Goal: Book appointment/travel/reservation

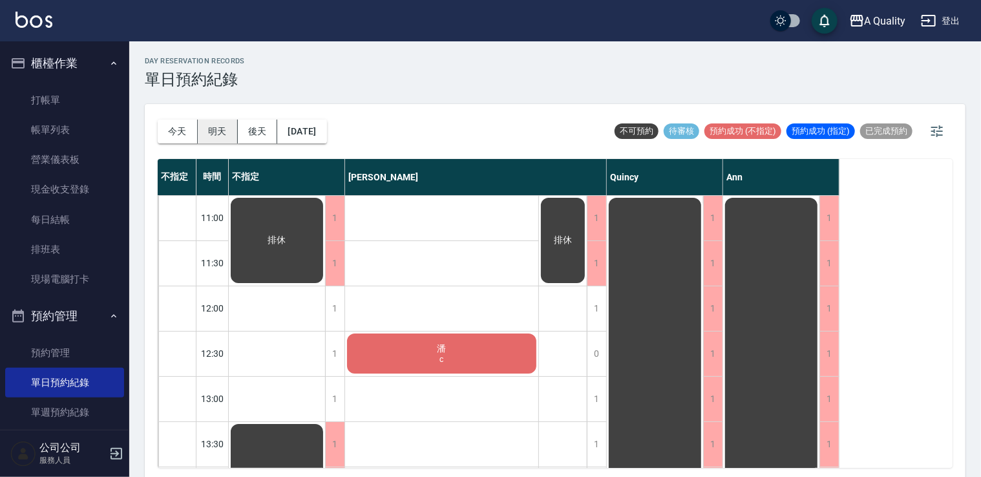
click at [219, 123] on button "明天" at bounding box center [218, 132] width 40 height 24
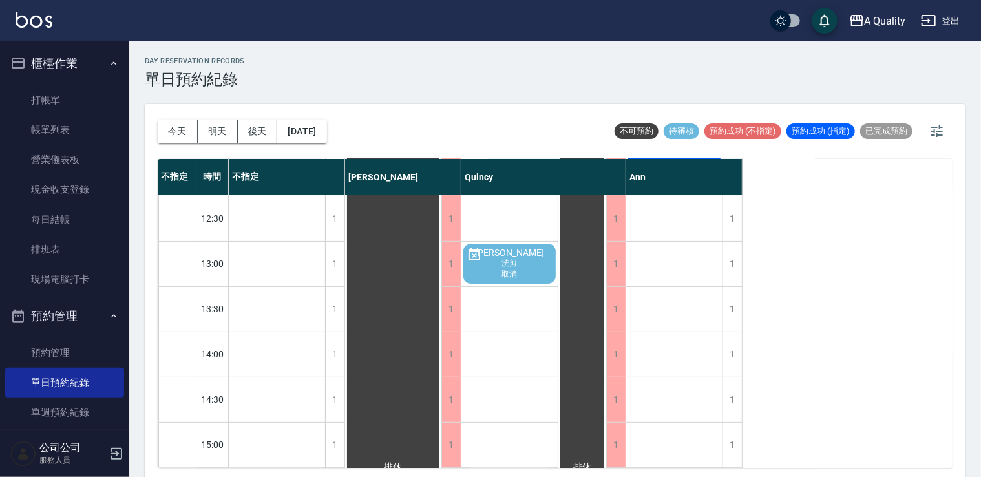
scroll to position [34, 0]
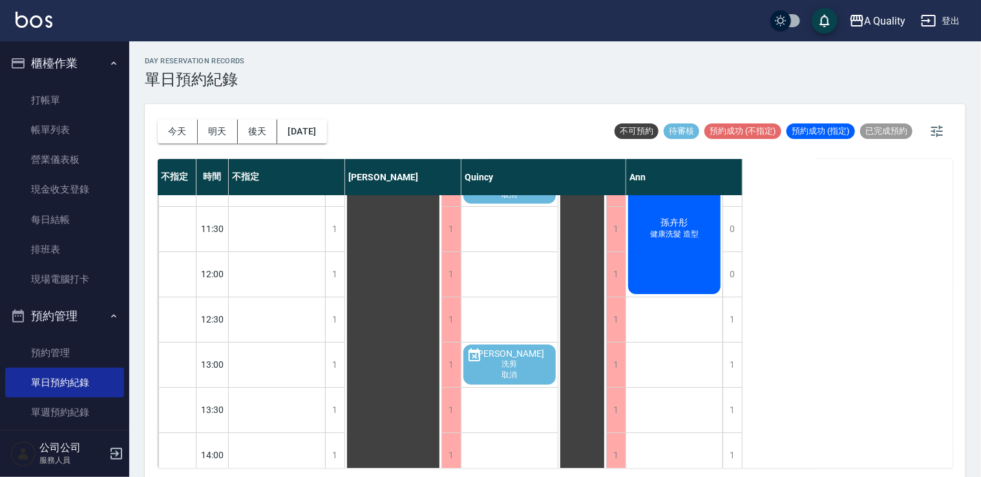
click at [183, 138] on button "今天" at bounding box center [178, 132] width 40 height 24
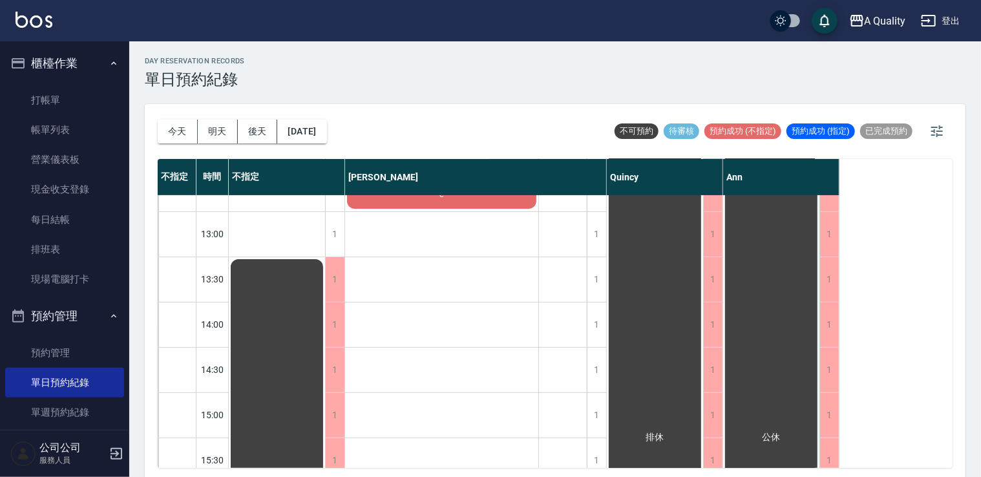
scroll to position [164, 0]
click at [599, 316] on div "1" at bounding box center [596, 326] width 19 height 45
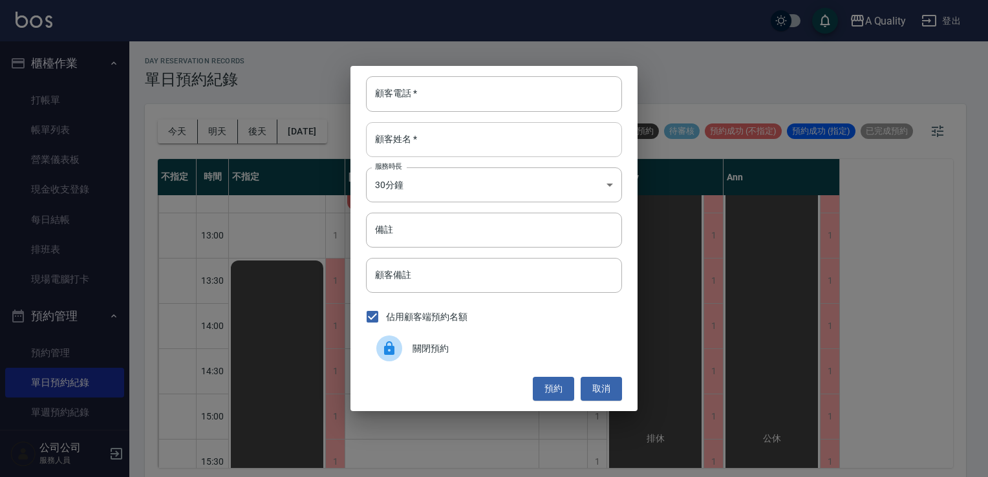
click at [438, 132] on input "顧客姓名   *" at bounding box center [494, 139] width 256 height 35
type input "陳"
click at [431, 91] on input "顧客電話   *" at bounding box center [494, 93] width 256 height 35
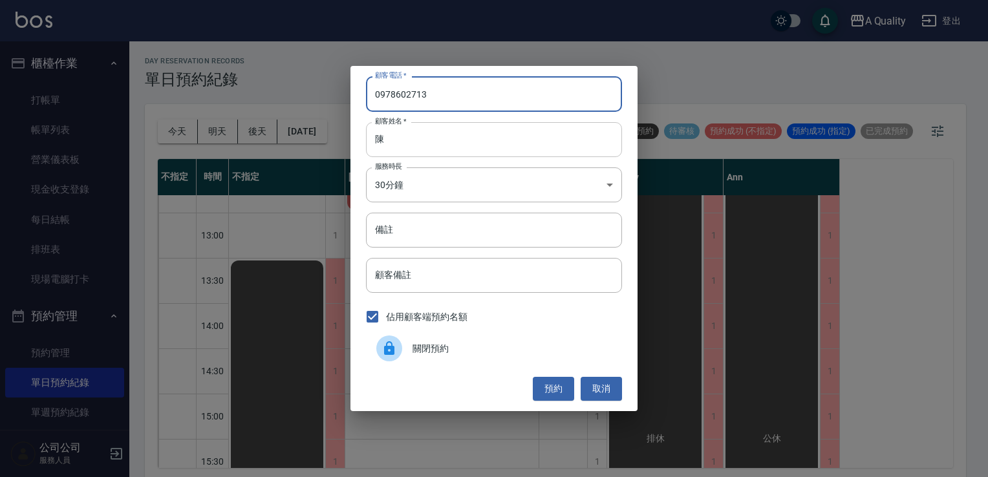
type input "0978602713"
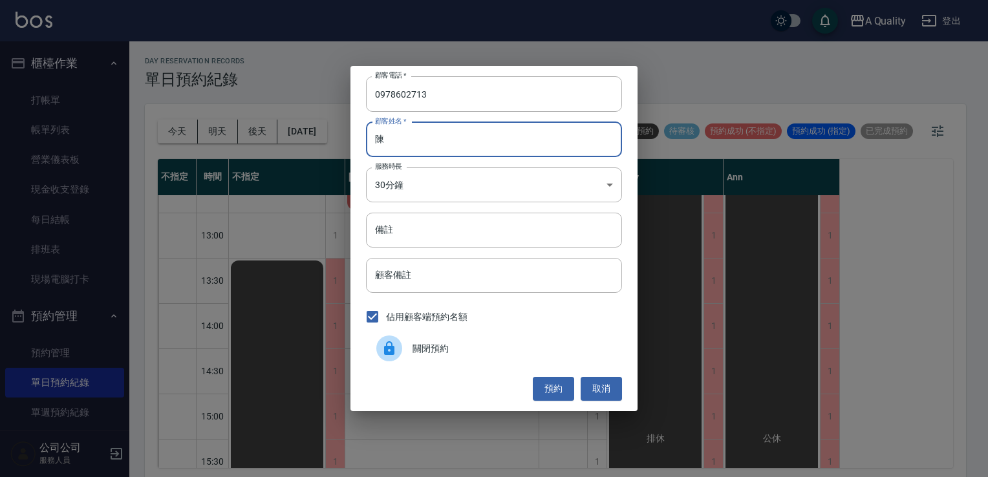
click at [440, 146] on input "陳" at bounding box center [494, 139] width 256 height 35
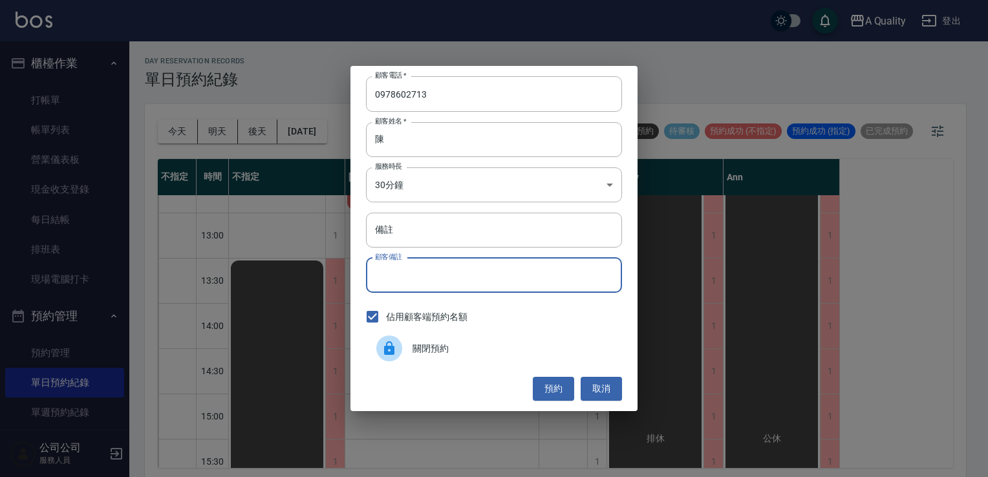
click at [411, 275] on input "顧客備註" at bounding box center [494, 275] width 256 height 35
type input "ㄏ"
type input "sc"
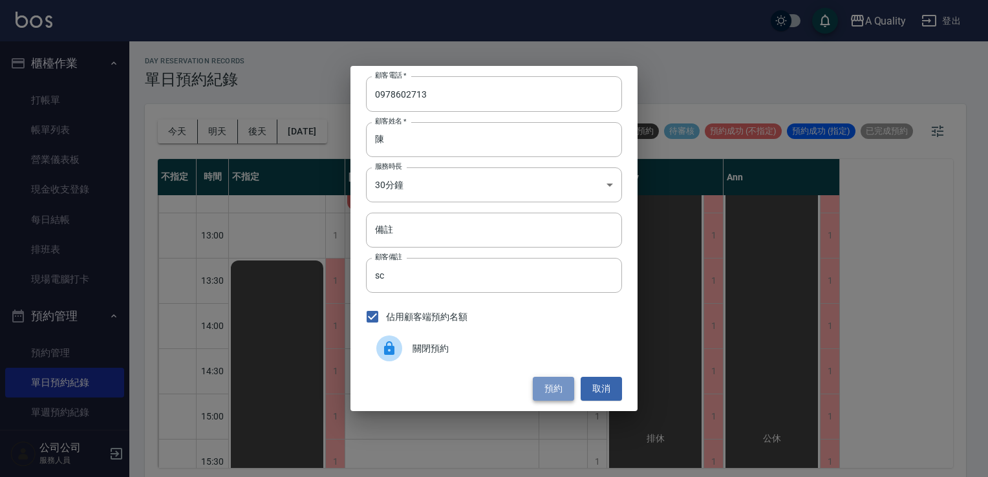
click at [557, 392] on button "預約" at bounding box center [553, 389] width 41 height 24
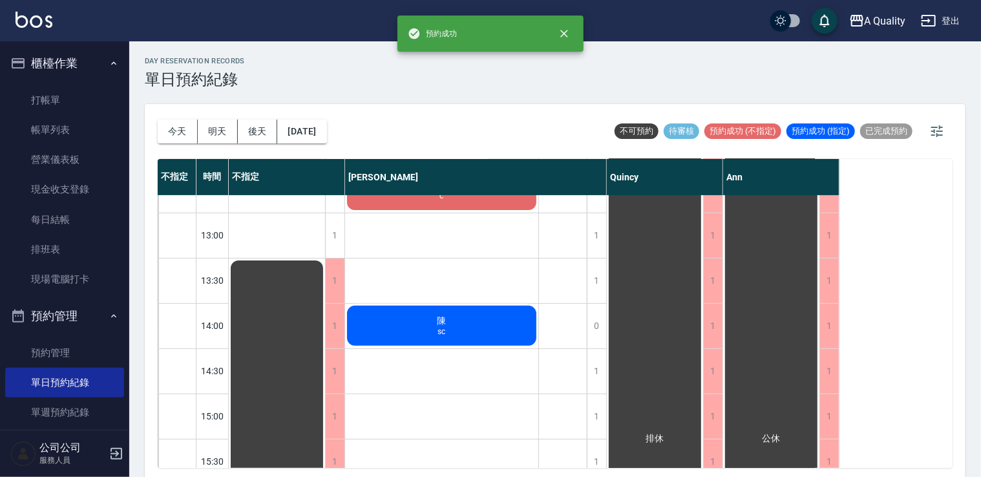
click at [517, 319] on div "[PERSON_NAME]" at bounding box center [441, 326] width 193 height 44
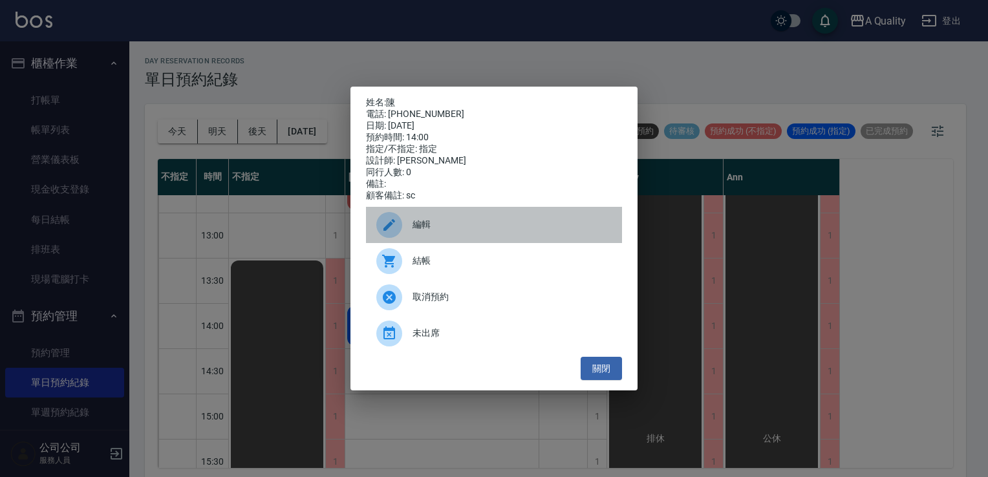
click at [392, 224] on icon at bounding box center [389, 225] width 16 height 16
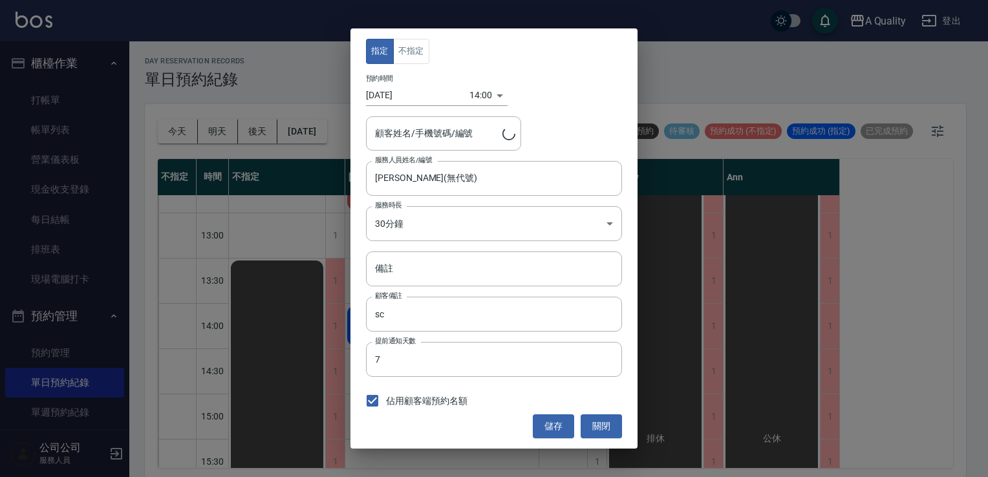
type input "陳/0978602713"
click at [412, 50] on button "不指定" at bounding box center [411, 51] width 36 height 25
click at [548, 423] on button "儲存" at bounding box center [553, 426] width 41 height 24
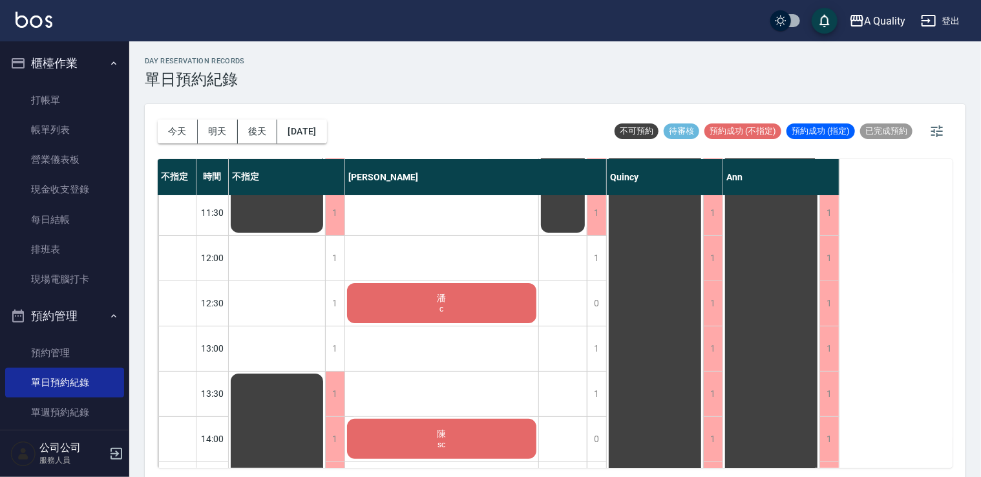
scroll to position [129, 0]
